Goal: Task Accomplishment & Management: Manage account settings

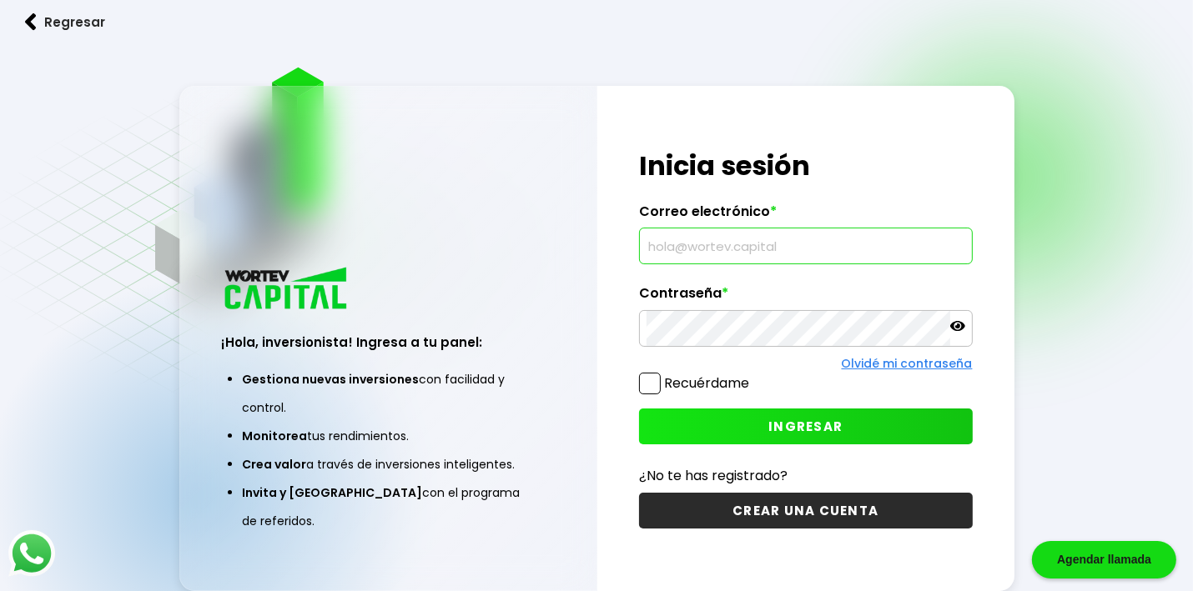
click at [791, 257] on input "text" at bounding box center [805, 246] width 319 height 35
type input "[EMAIL_ADDRESS][DOMAIN_NAME]"
click at [959, 324] on icon at bounding box center [957, 326] width 15 height 15
click at [781, 424] on span "INGRESAR" at bounding box center [805, 427] width 74 height 18
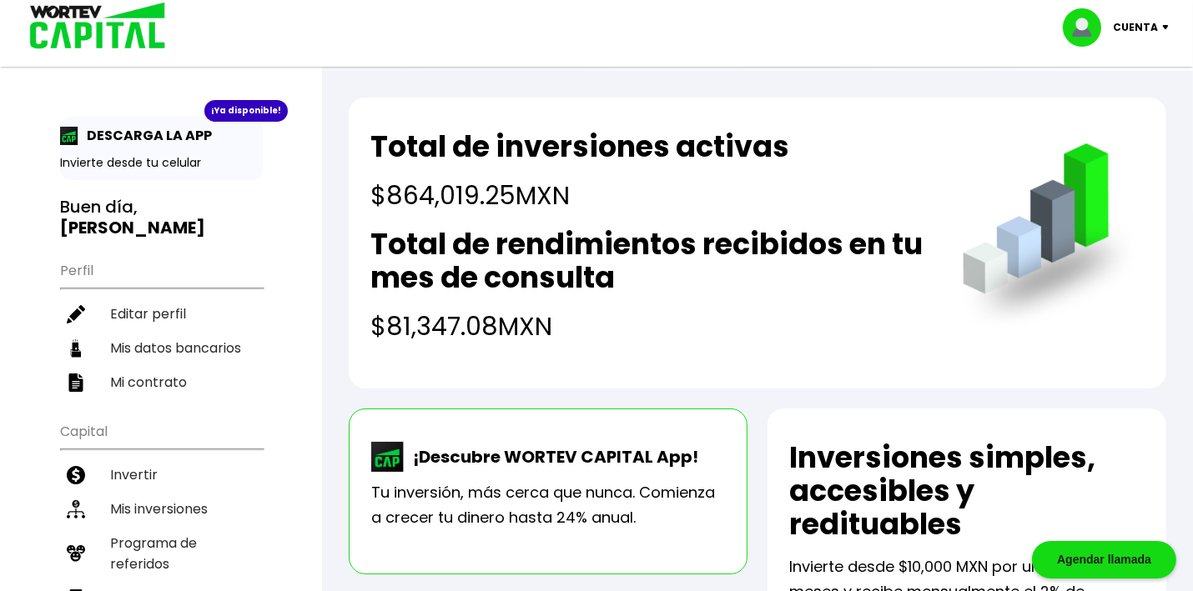
scroll to position [138, 0]
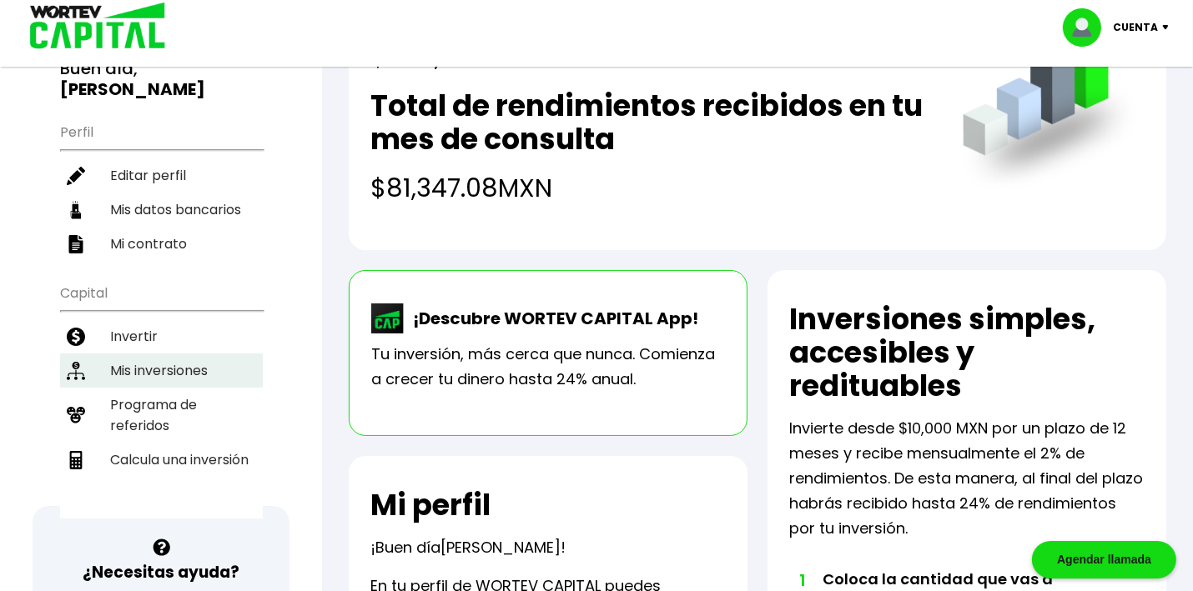
click at [143, 364] on li "Mis inversiones" at bounding box center [161, 371] width 203 height 34
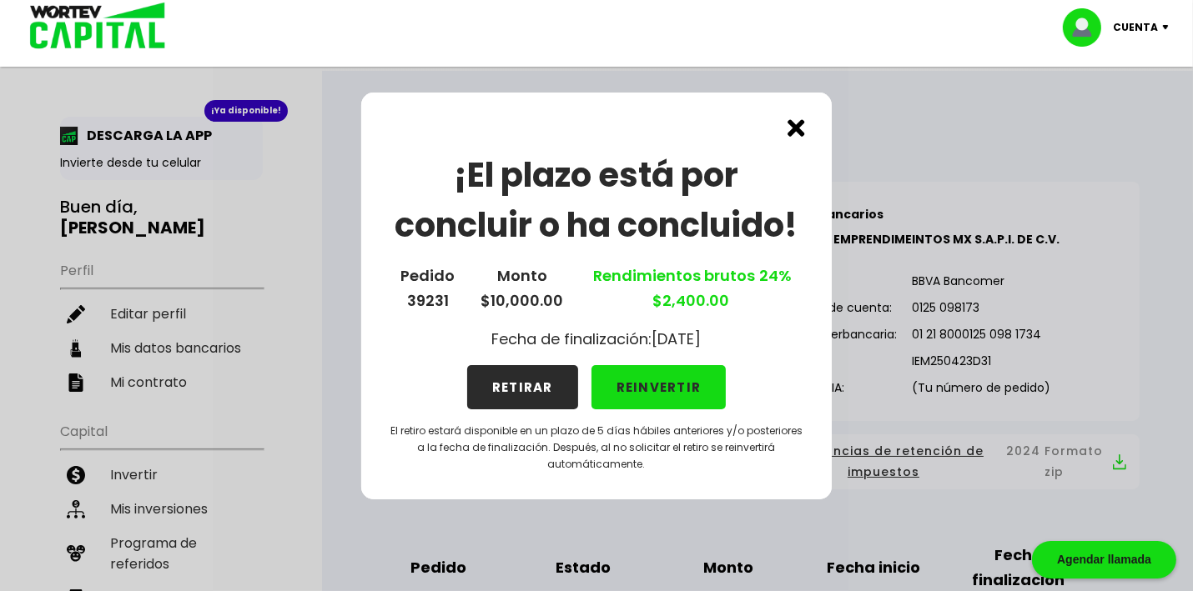
click at [524, 384] on button "RETIRAR" at bounding box center [522, 387] width 111 height 44
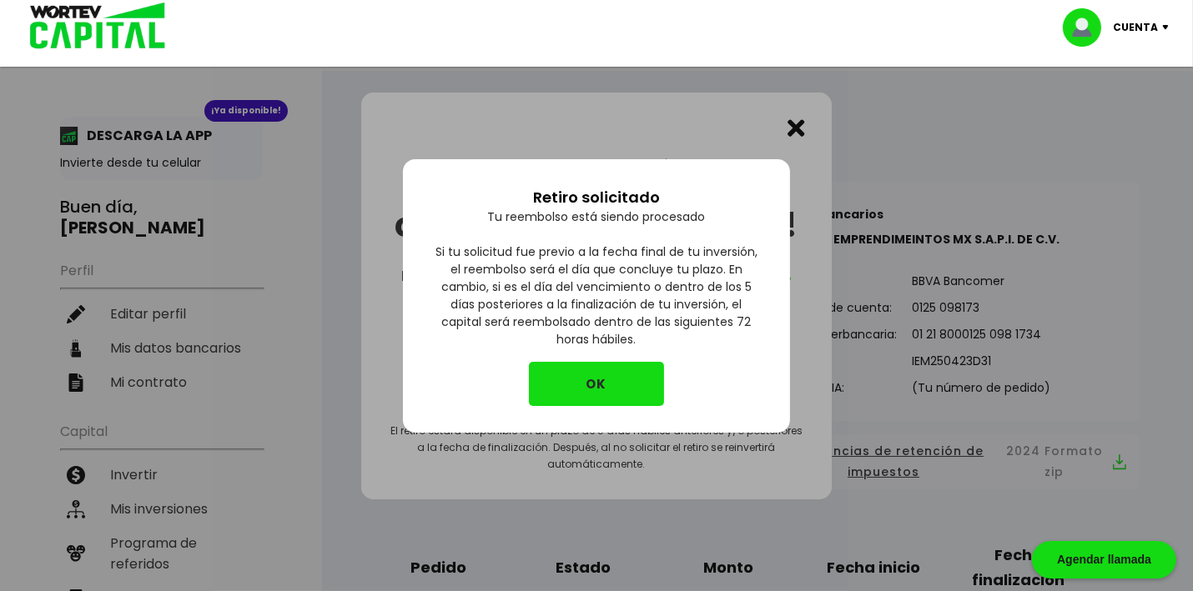
click at [582, 386] on button "OK" at bounding box center [596, 384] width 135 height 44
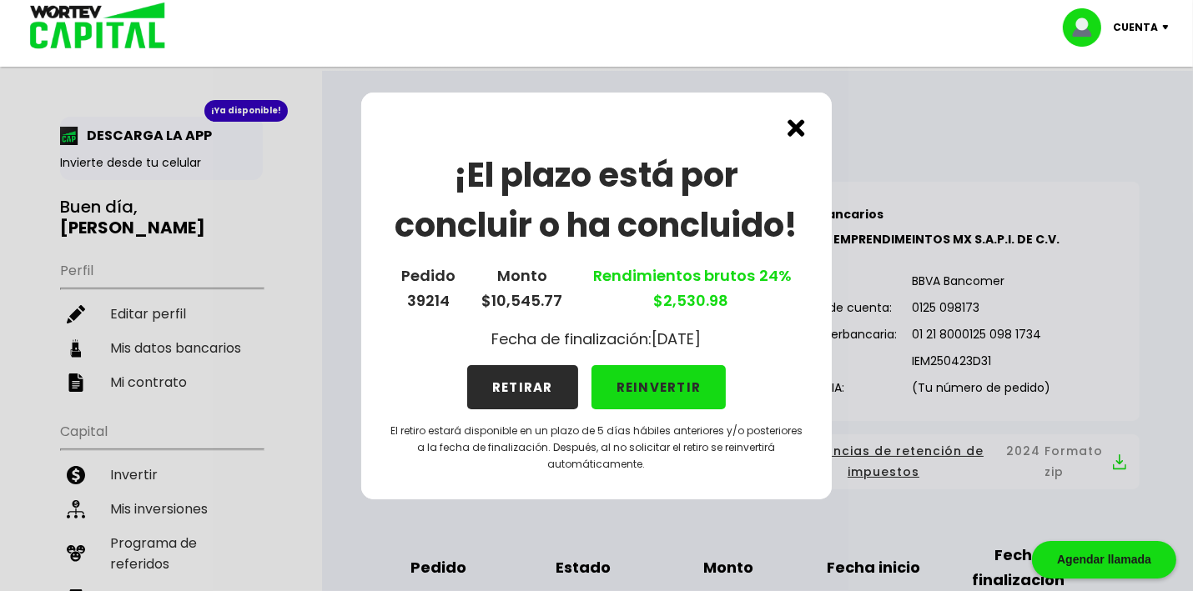
click at [516, 389] on button "RETIRAR" at bounding box center [522, 387] width 111 height 44
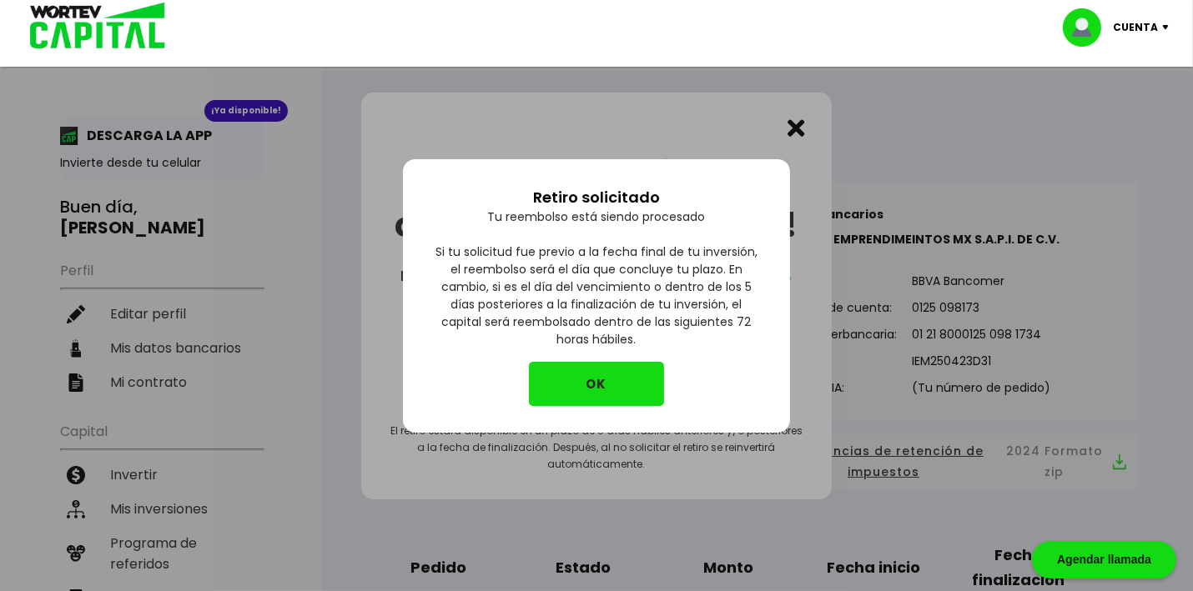
click at [591, 379] on button "OK" at bounding box center [596, 384] width 135 height 44
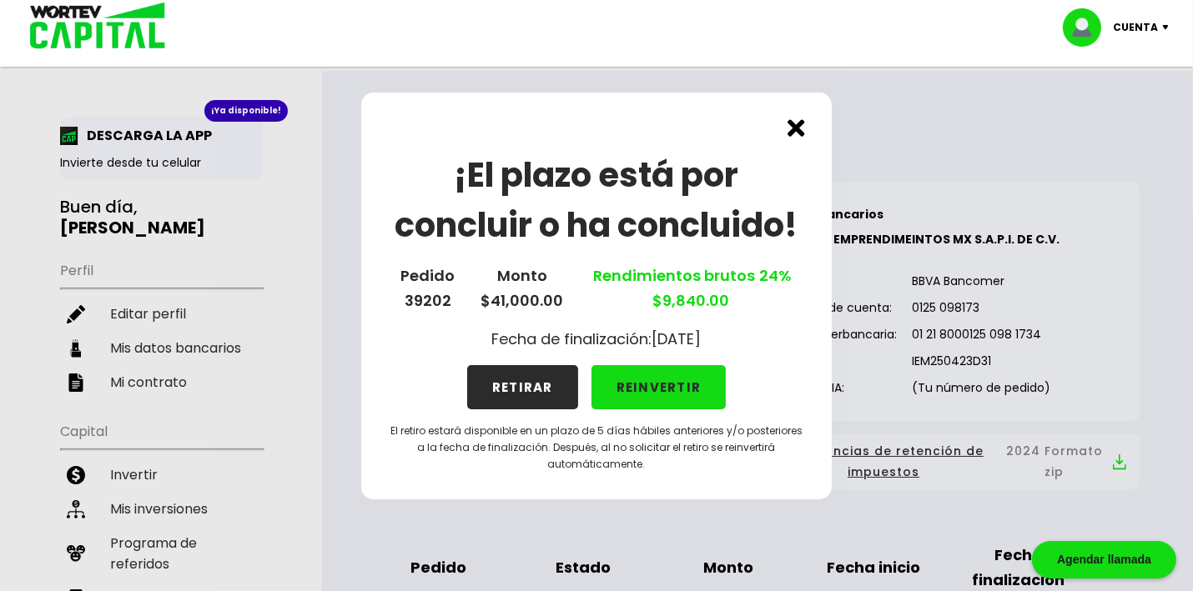
click at [529, 379] on button "RETIRAR" at bounding box center [522, 387] width 111 height 44
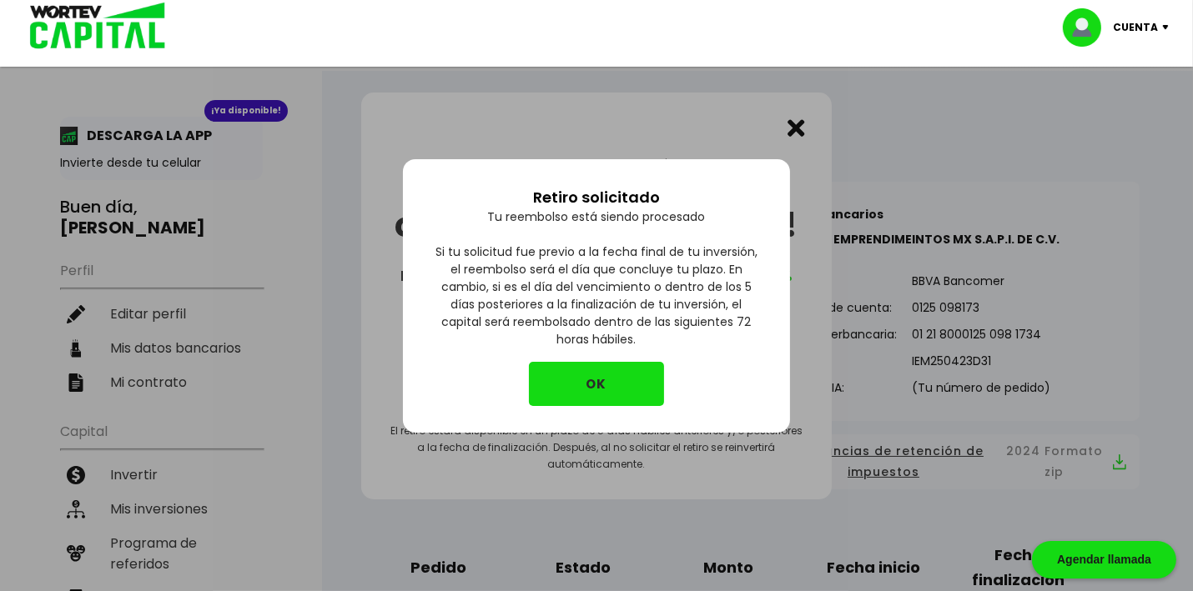
click at [572, 379] on button "OK" at bounding box center [596, 384] width 135 height 44
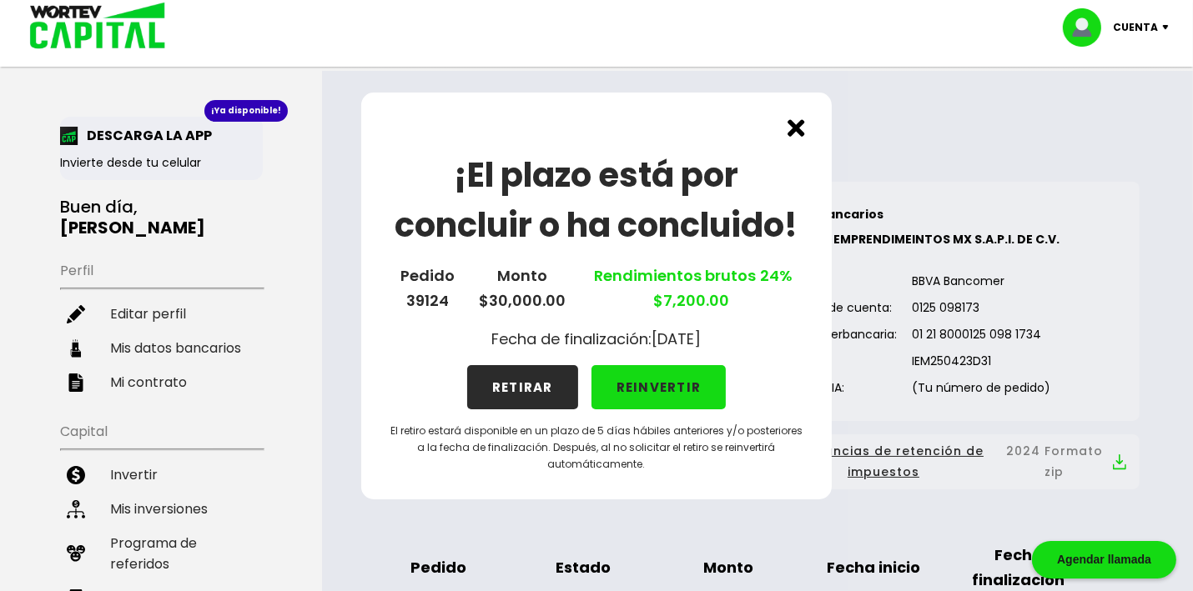
click at [518, 383] on button "RETIRAR" at bounding box center [522, 387] width 111 height 44
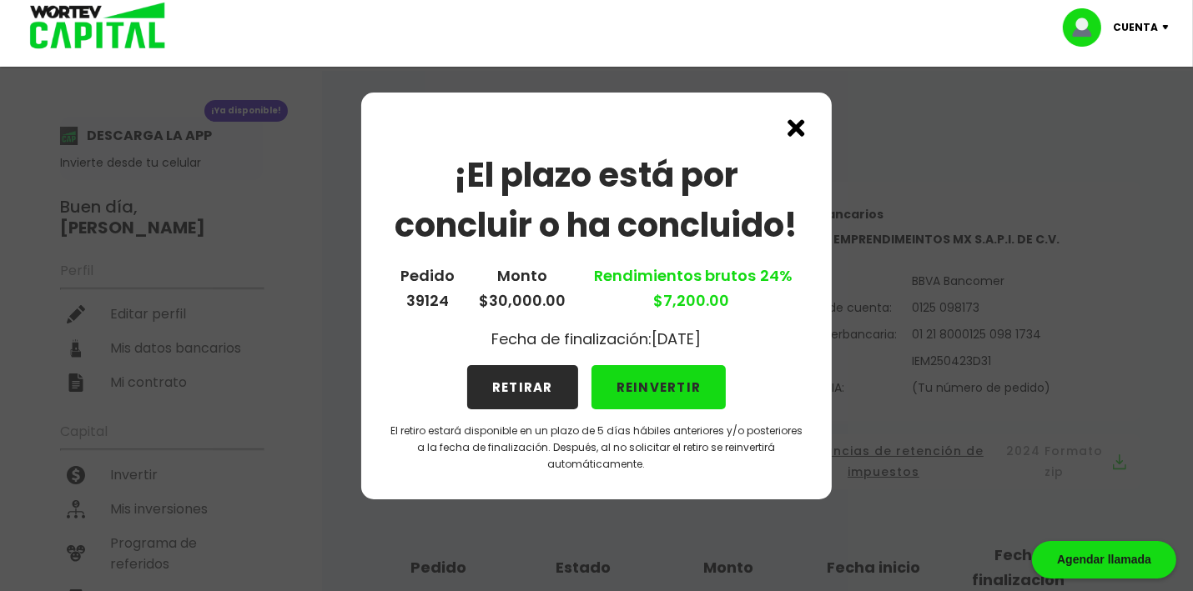
click at [518, 383] on button "RETIRAR" at bounding box center [522, 387] width 111 height 44
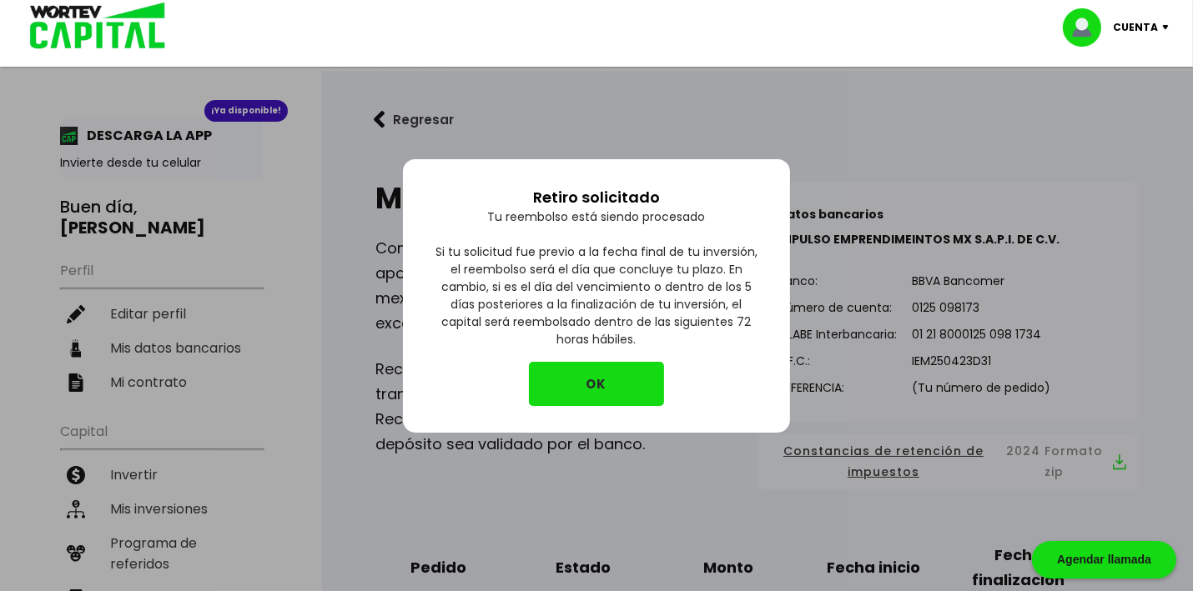
click at [590, 374] on button "OK" at bounding box center [596, 384] width 135 height 44
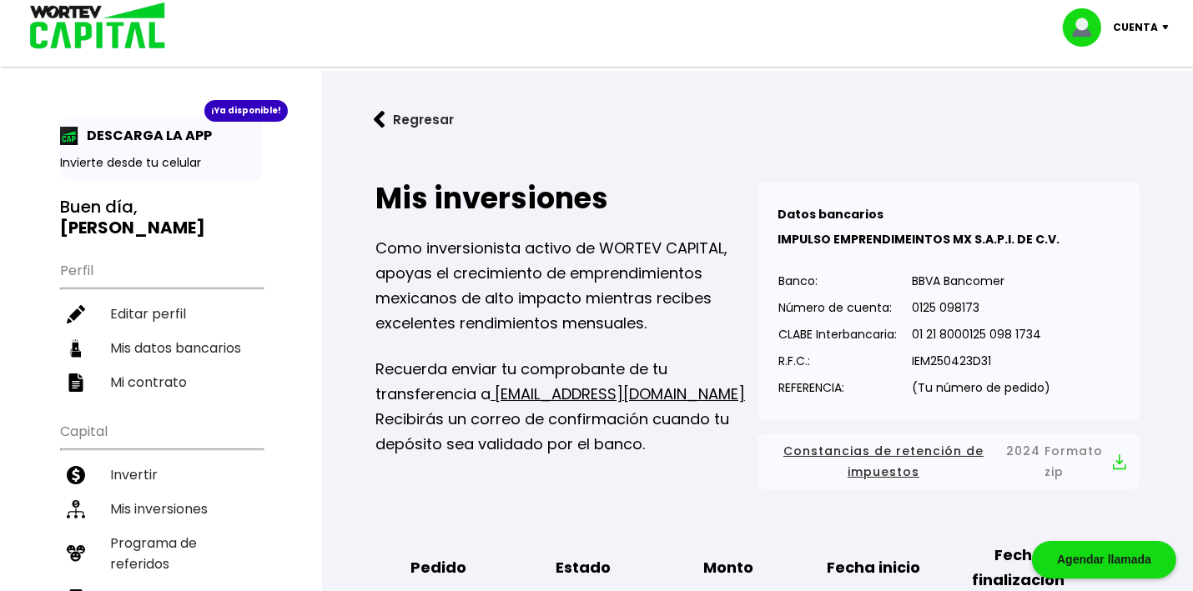
click at [397, 115] on button "Regresar" at bounding box center [414, 120] width 130 height 44
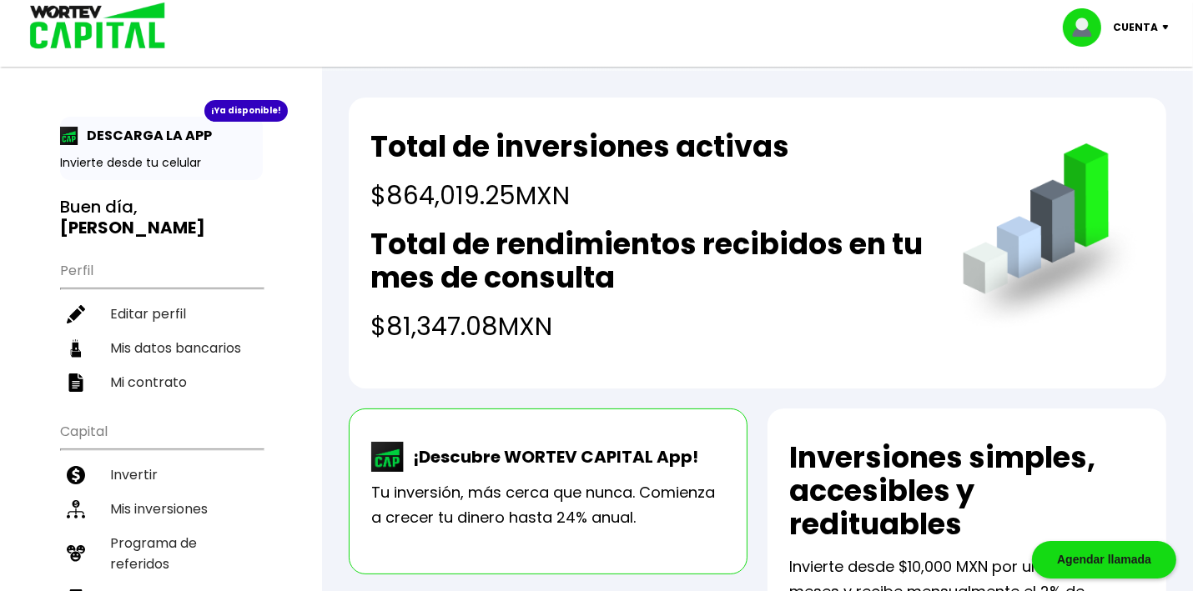
click at [1161, 28] on img at bounding box center [1169, 27] width 23 height 5
click at [1112, 109] on li "Cerrar sesión" at bounding box center [1117, 111] width 133 height 34
